Goal: Information Seeking & Learning: Learn about a topic

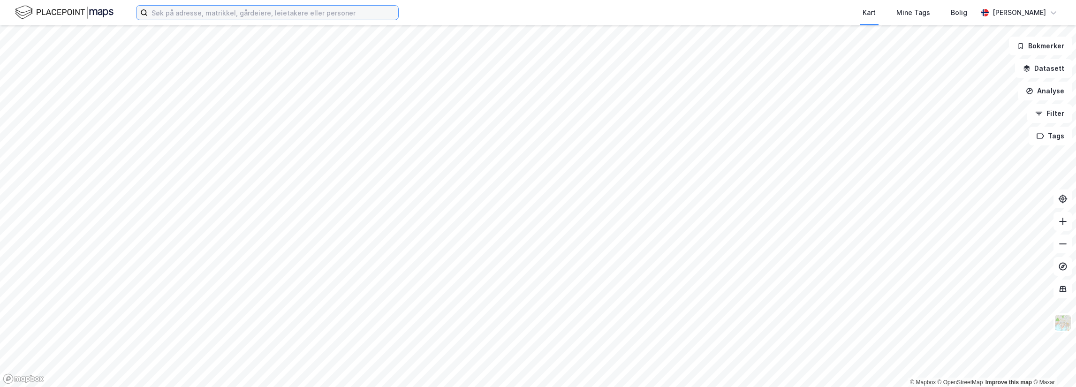
click at [197, 10] on input at bounding box center [273, 13] width 250 height 14
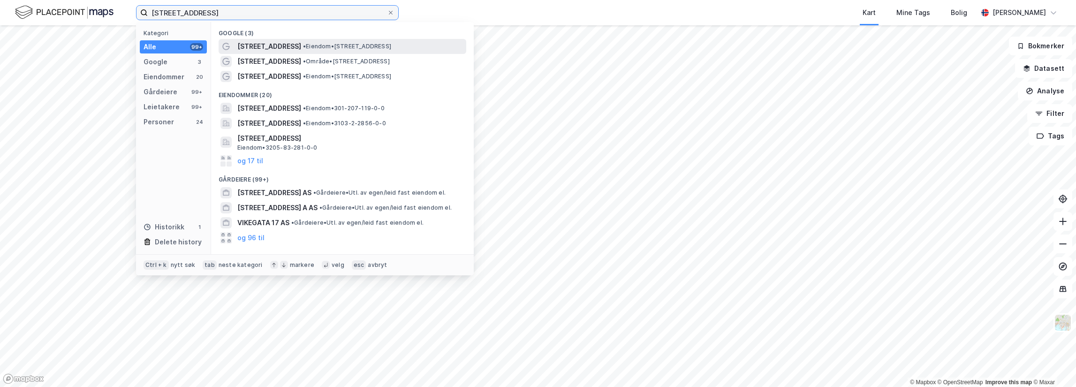
type input "[STREET_ADDRESS]"
click at [303, 44] on span "• Eiendom • [STREET_ADDRESS]" at bounding box center [347, 47] width 88 height 8
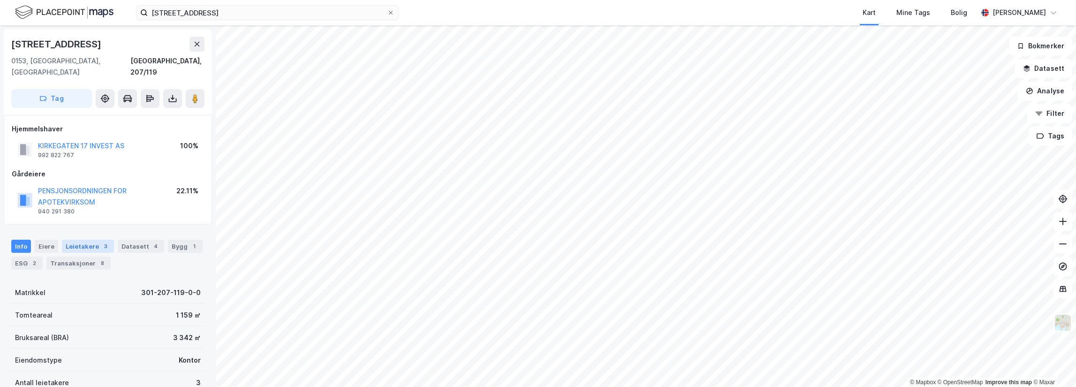
click at [92, 240] on div "Leietakere 3" at bounding box center [88, 246] width 52 height 13
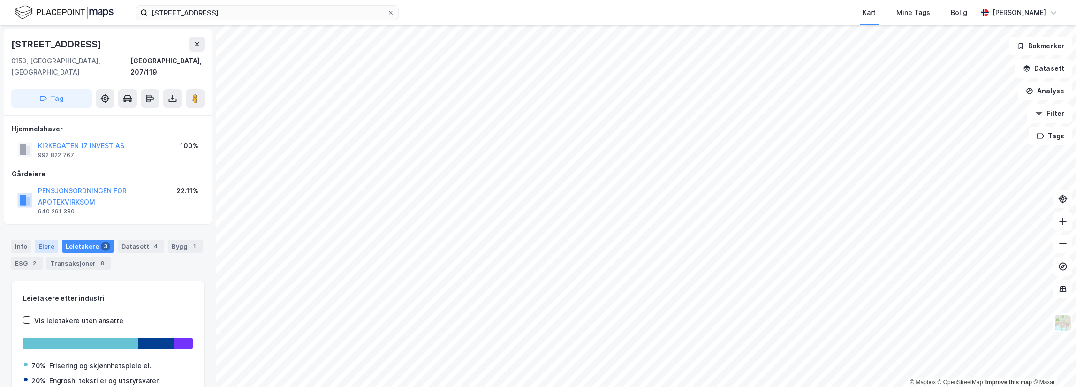
click at [47, 240] on div "Eiere" at bounding box center [46, 246] width 23 height 13
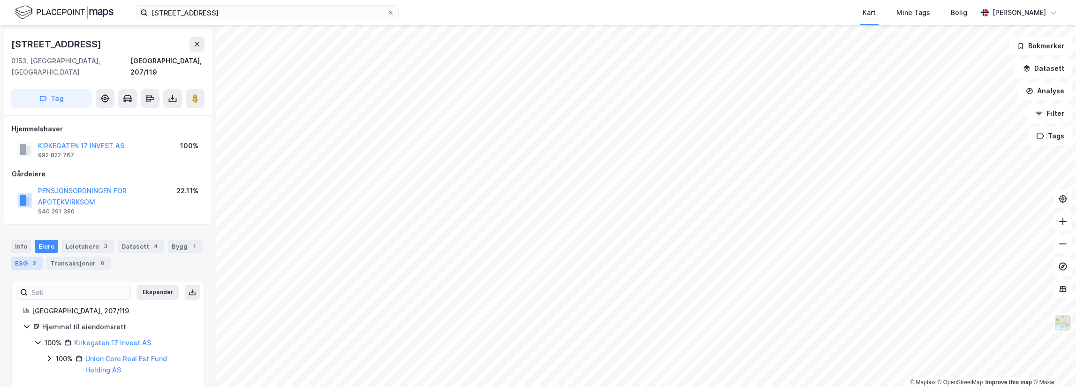
click at [38, 258] on div "2" at bounding box center [34, 262] width 9 height 9
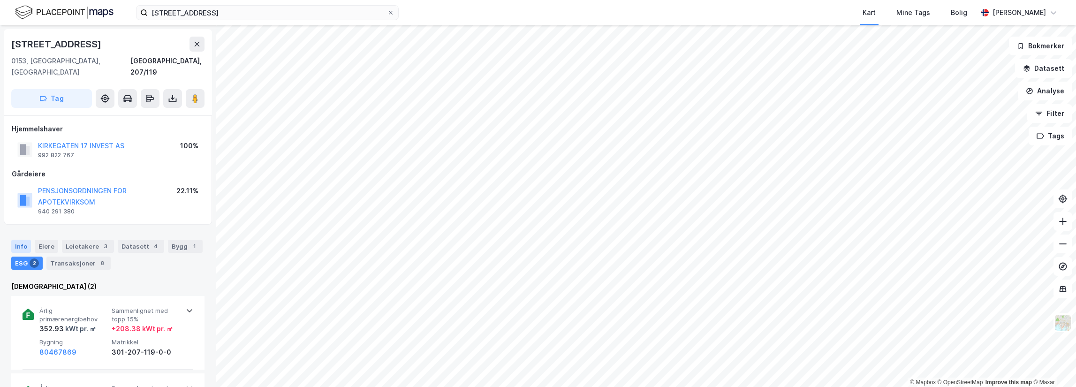
click at [25, 240] on div "Info" at bounding box center [21, 246] width 20 height 13
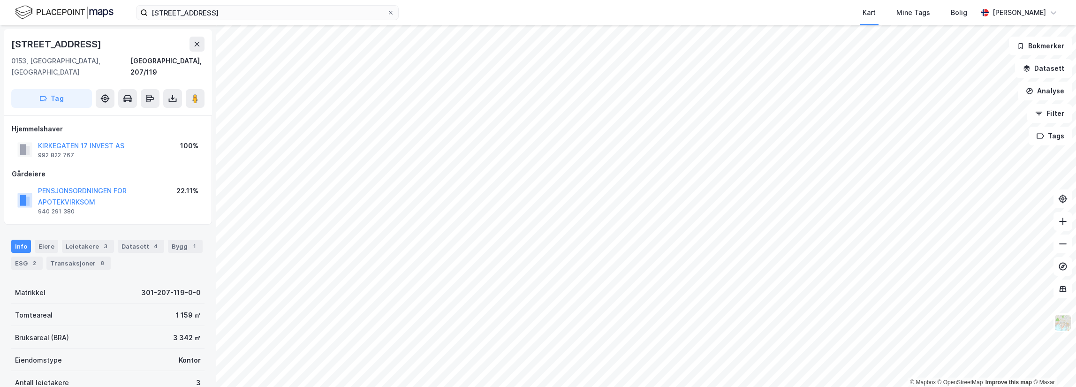
click at [462, 175] on div "© Mapbox © OpenStreetMap Improve this map © [GEOGRAPHIC_DATA][STREET_ADDRESS] T…" at bounding box center [538, 206] width 1076 height 362
click at [557, 222] on div "© Mapbox © OpenStreetMap Improve this map © [GEOGRAPHIC_DATA][STREET_ADDRESS] T…" at bounding box center [538, 206] width 1076 height 362
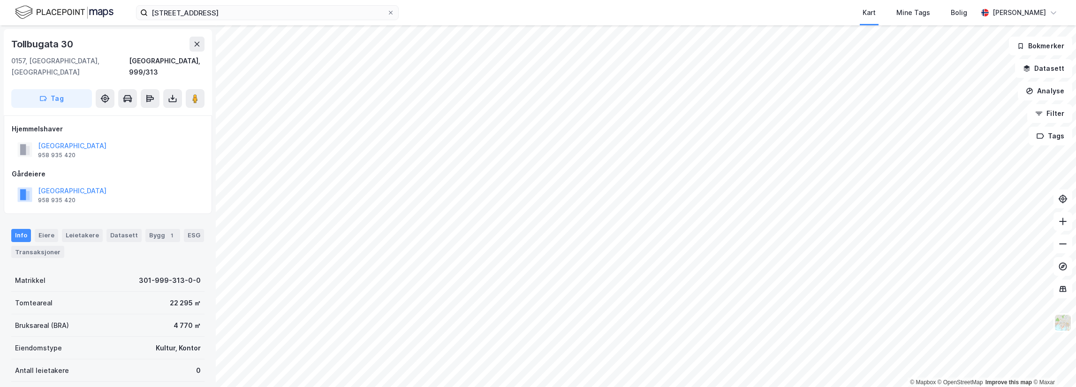
scroll to position [1, 0]
